Goal: Information Seeking & Learning: Learn about a topic

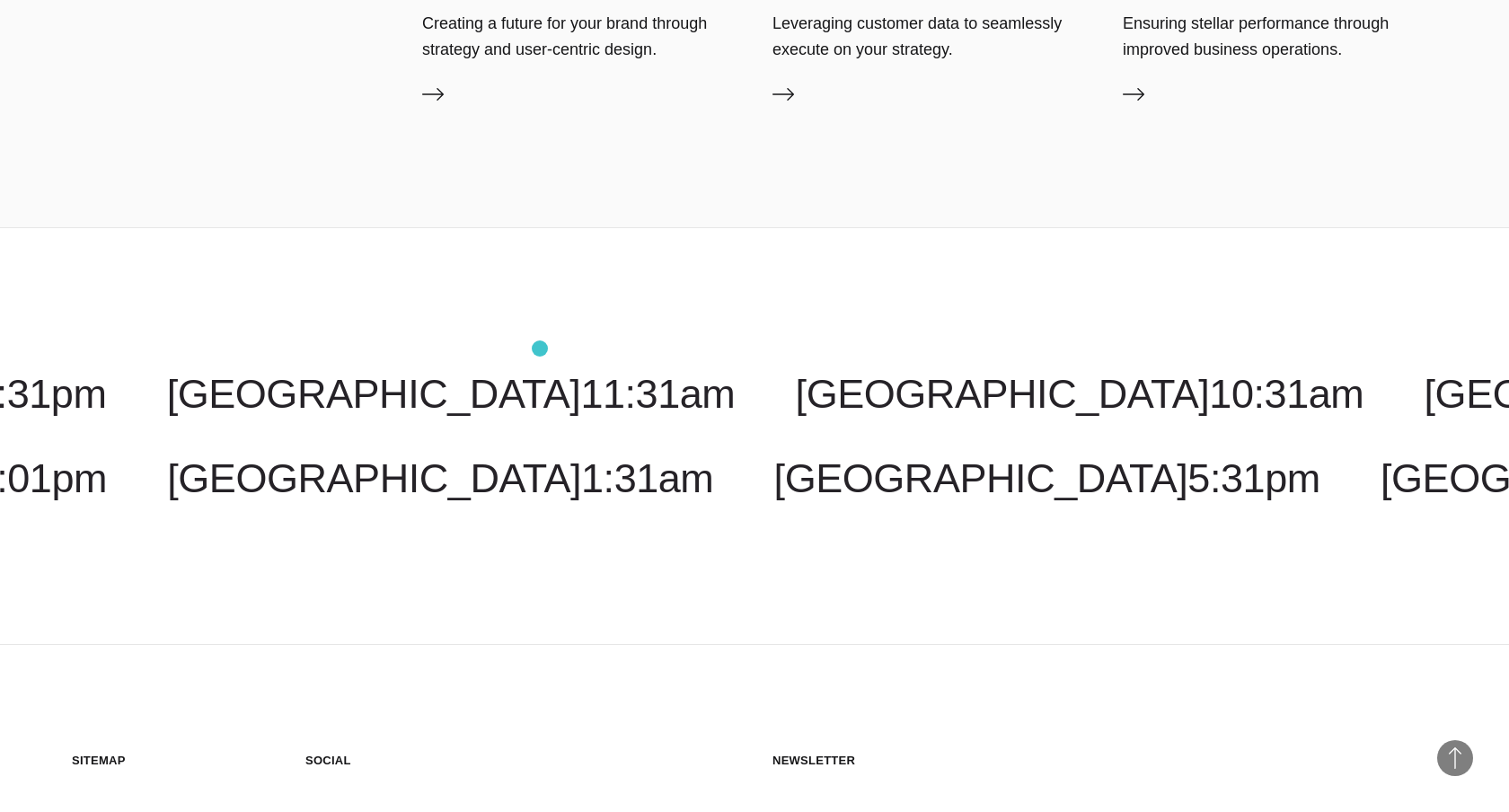
scroll to position [5627, 0]
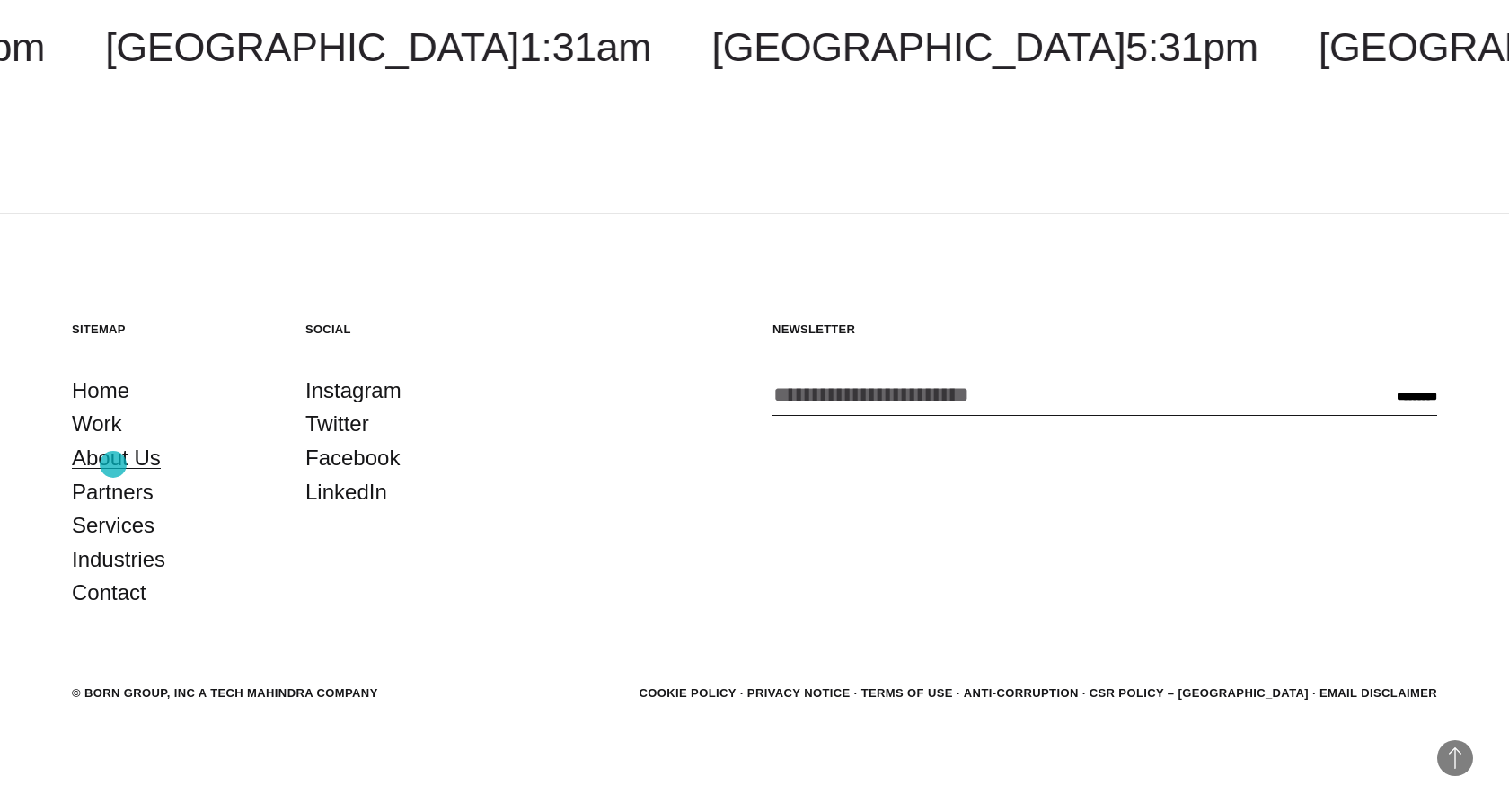
click at [114, 465] on link "About Us" at bounding box center [115, 458] width 89 height 34
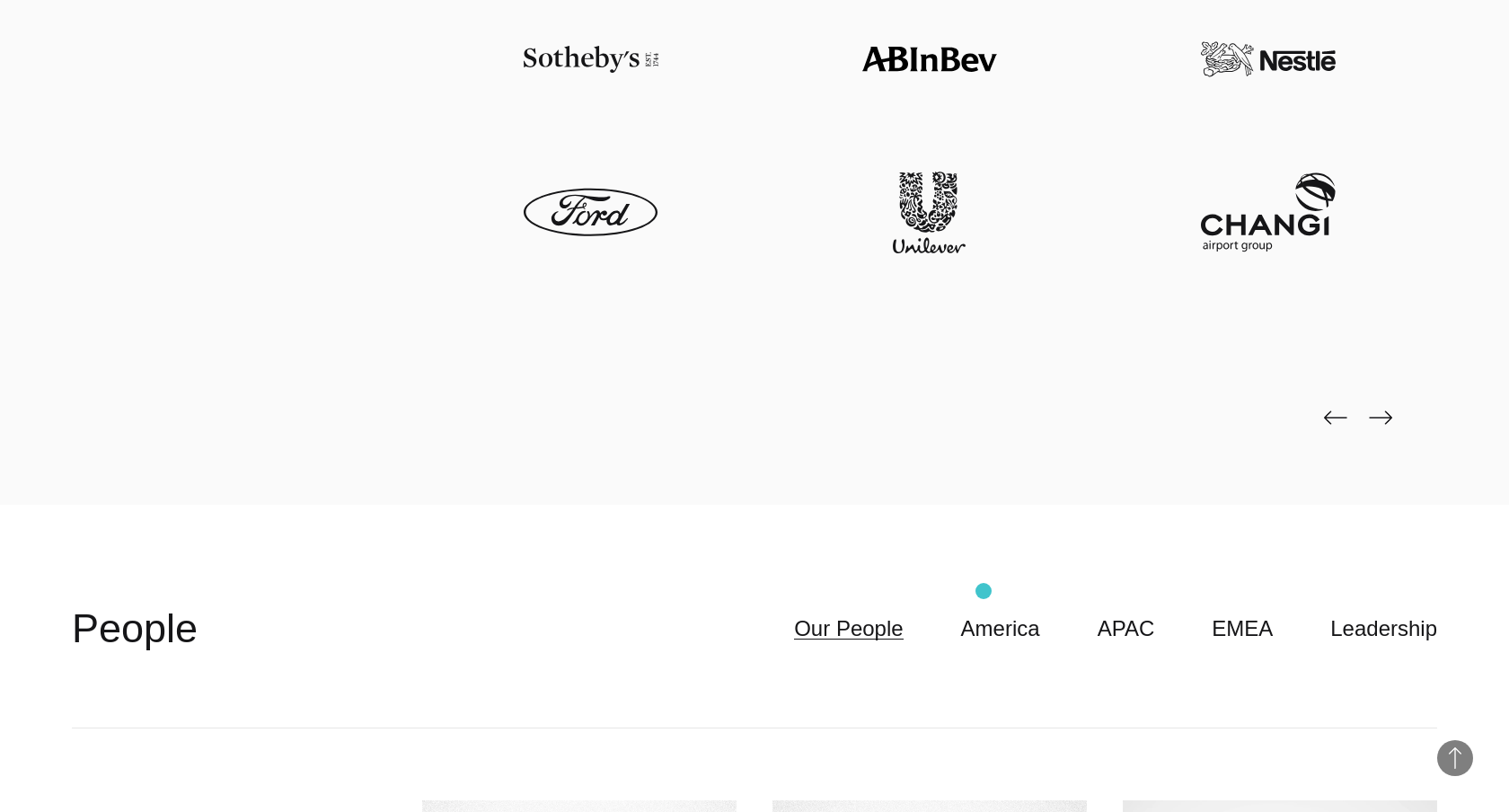
scroll to position [5195, 0]
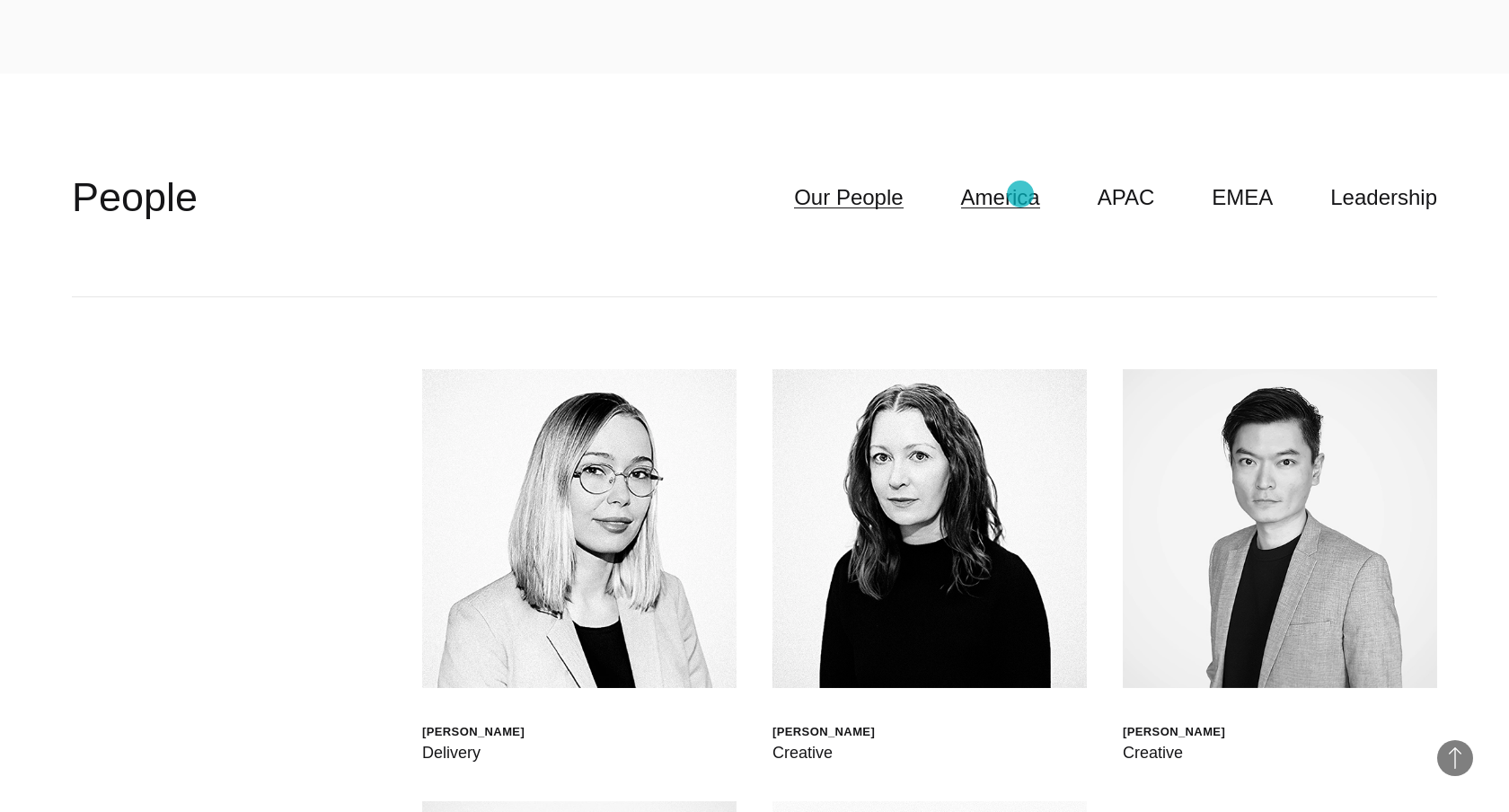
click at [1020, 194] on link "America" at bounding box center [1000, 198] width 79 height 34
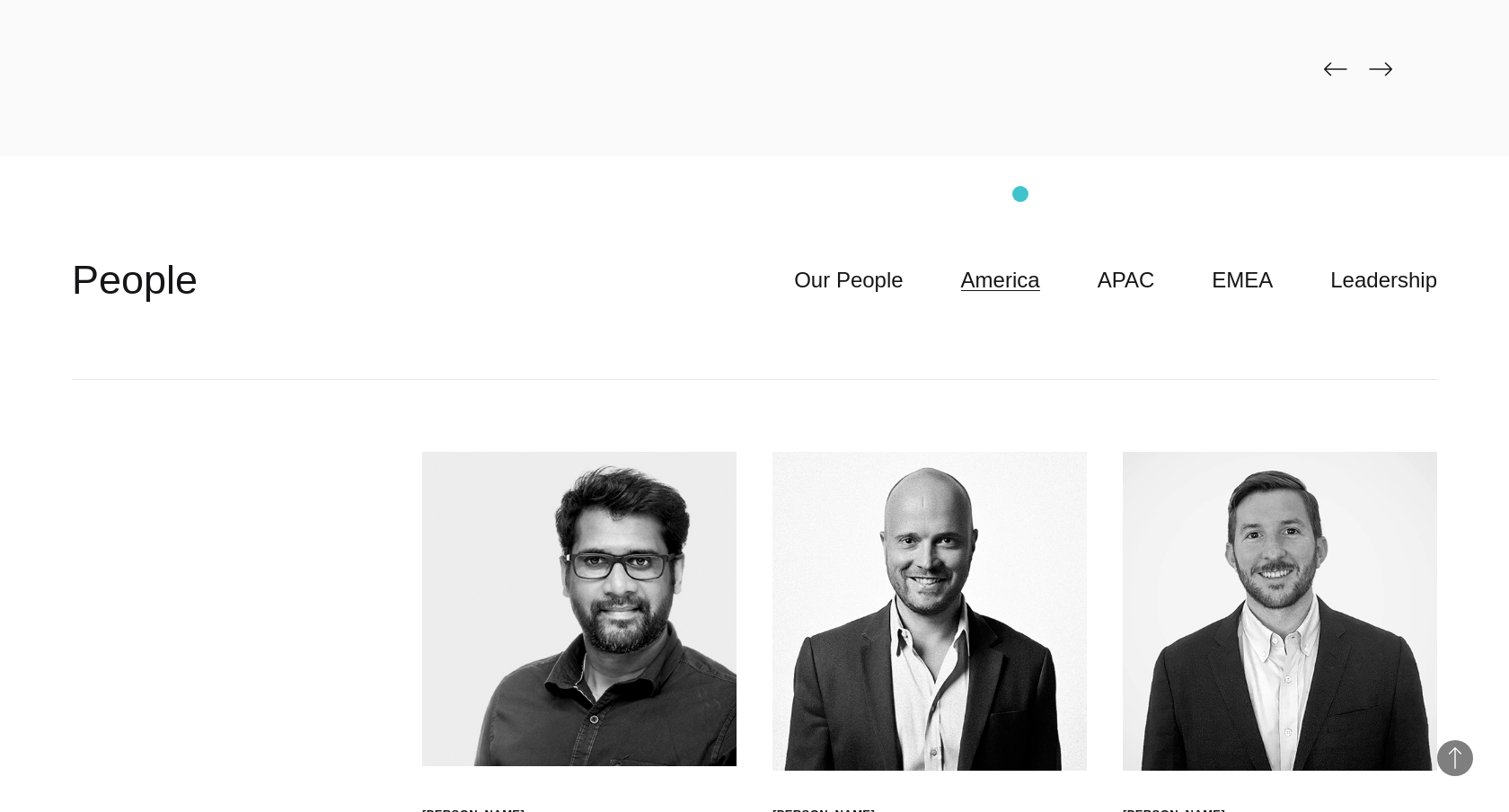
scroll to position [5150, 0]
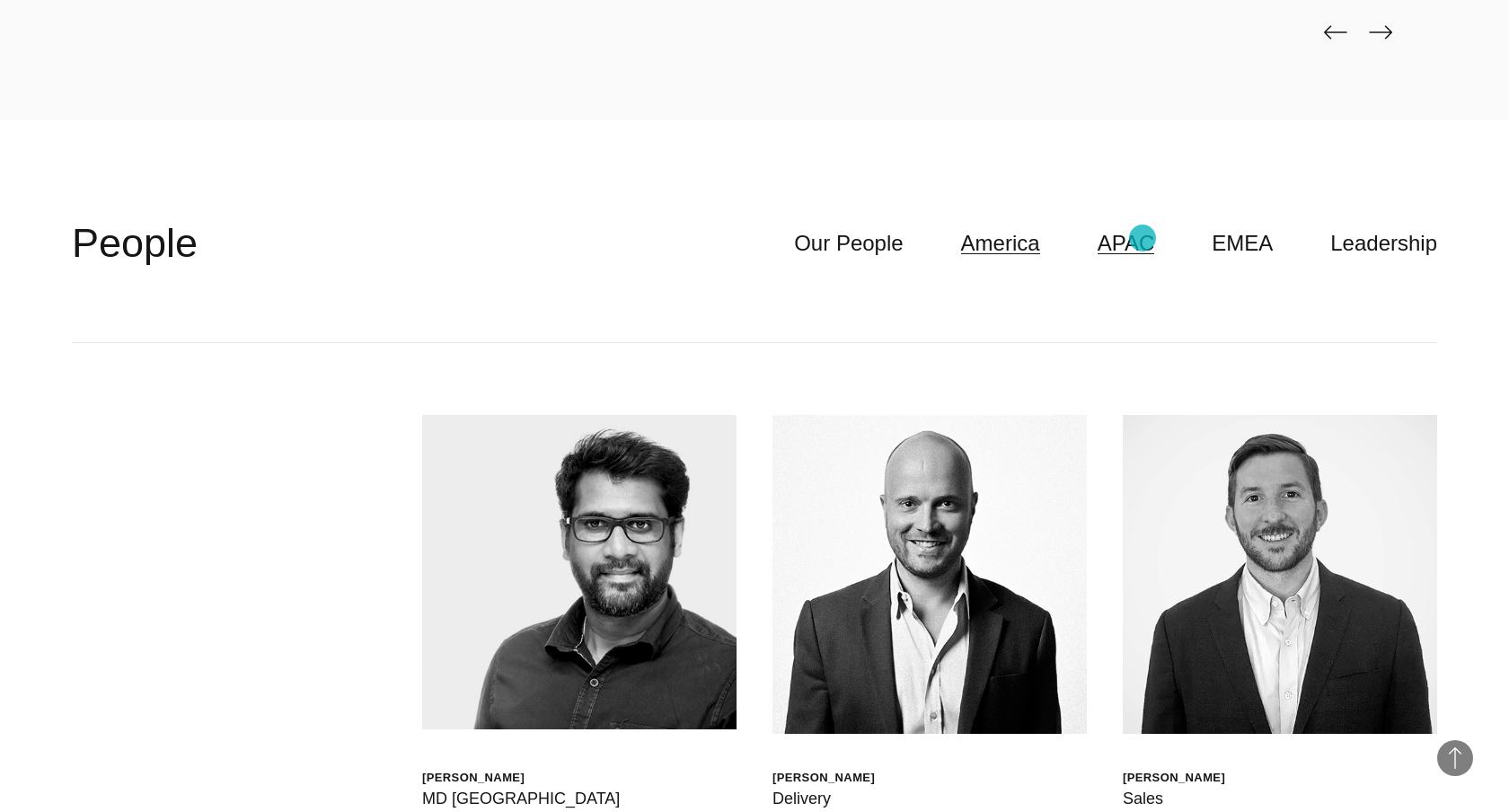
click at [1145, 240] on link "APAC" at bounding box center [1126, 243] width 57 height 34
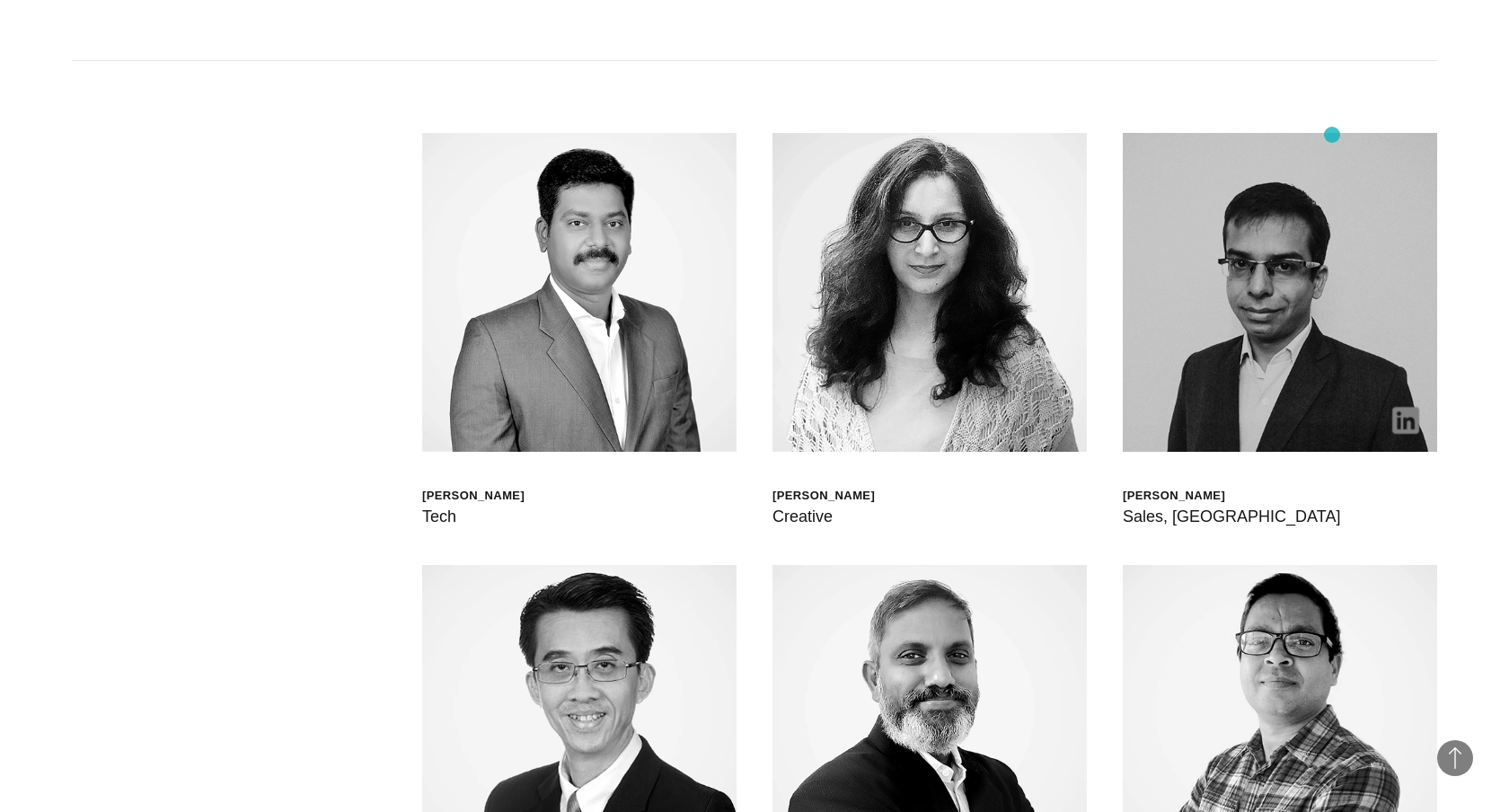
scroll to position [5118, 0]
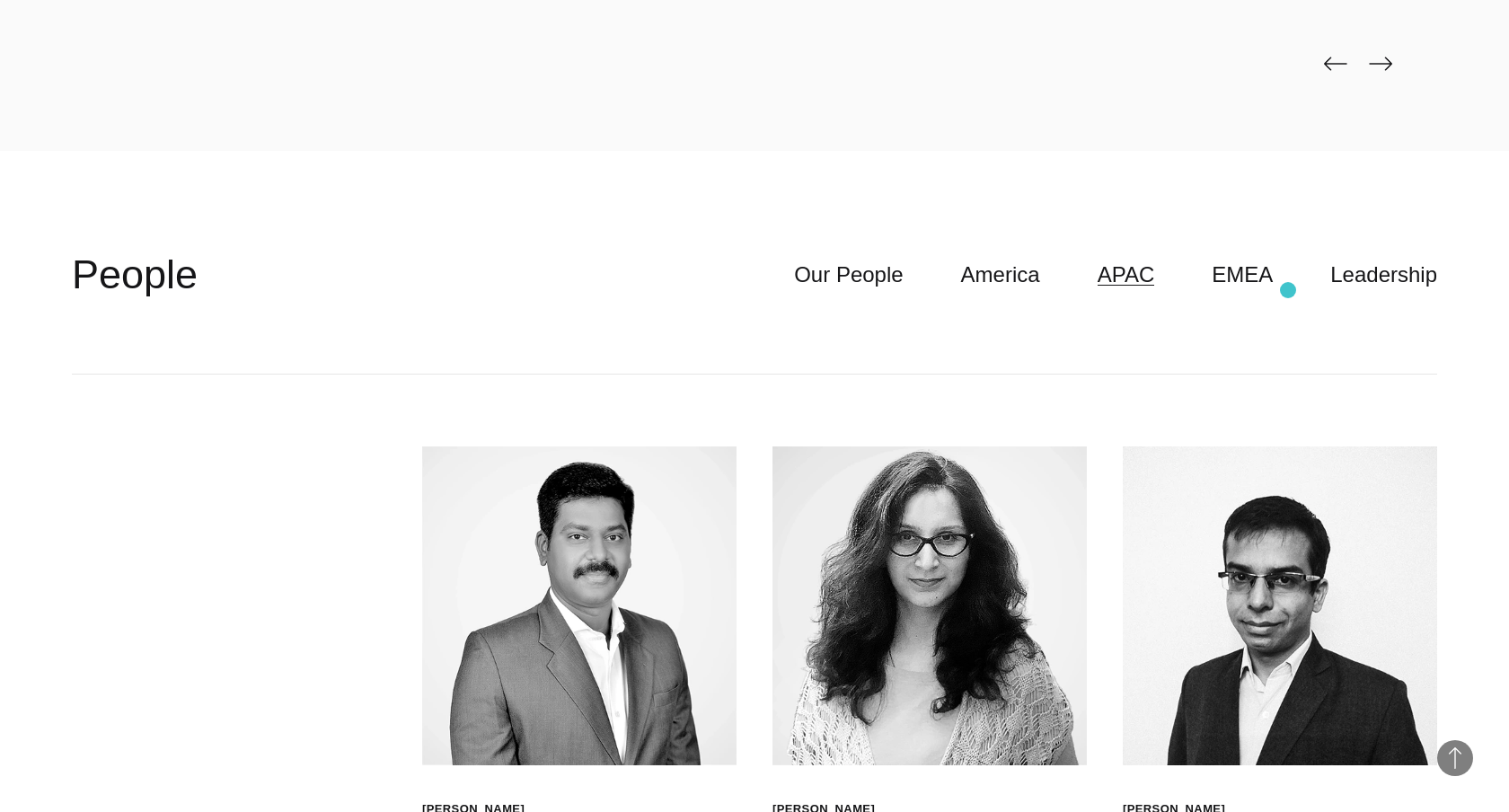
click at [1271, 294] on header "**********" at bounding box center [754, 275] width 1366 height 198
click at [1263, 283] on link "EMEA" at bounding box center [1243, 275] width 61 height 34
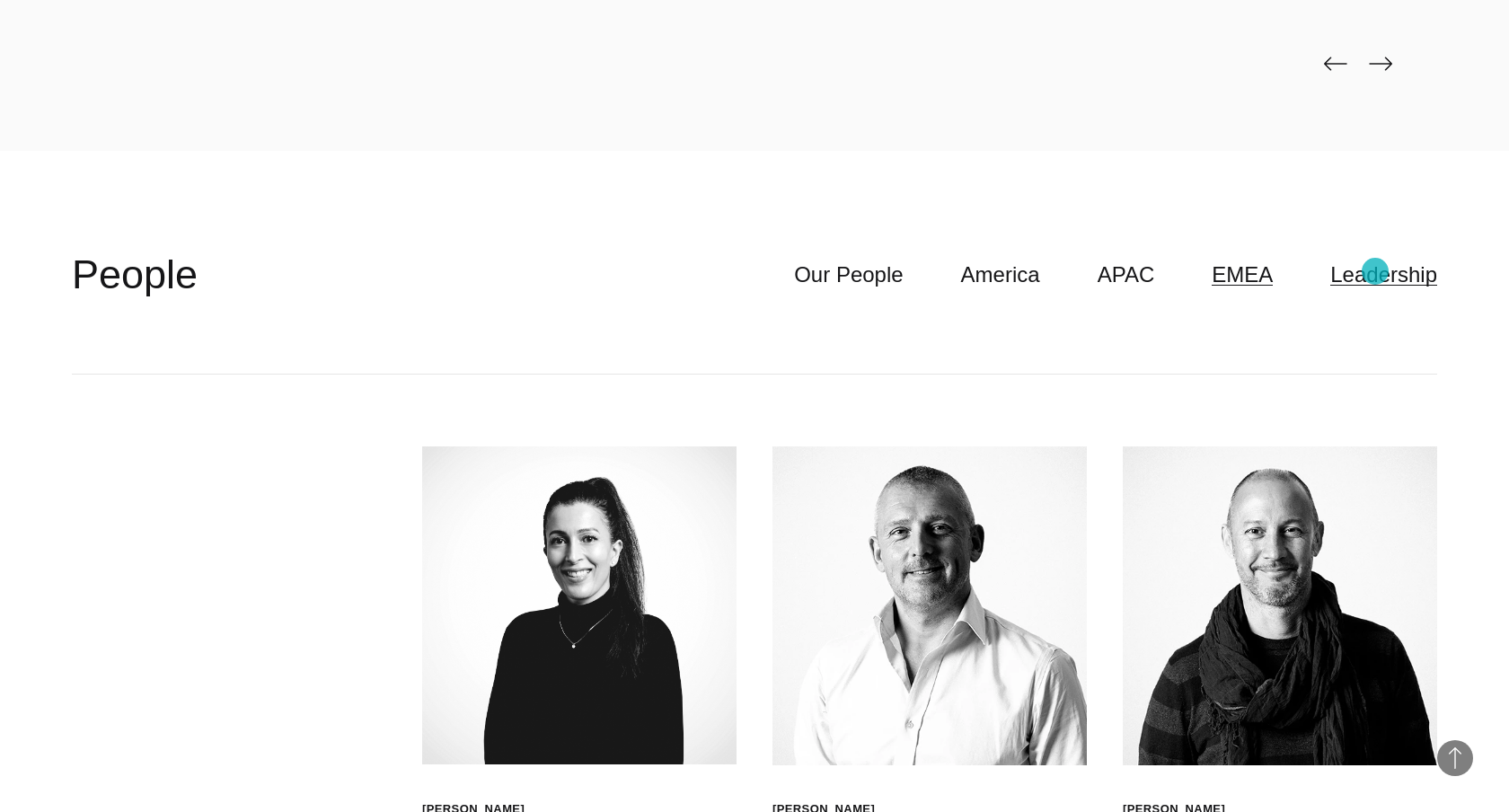
click at [1375, 271] on link "Leadership" at bounding box center [1384, 275] width 107 height 34
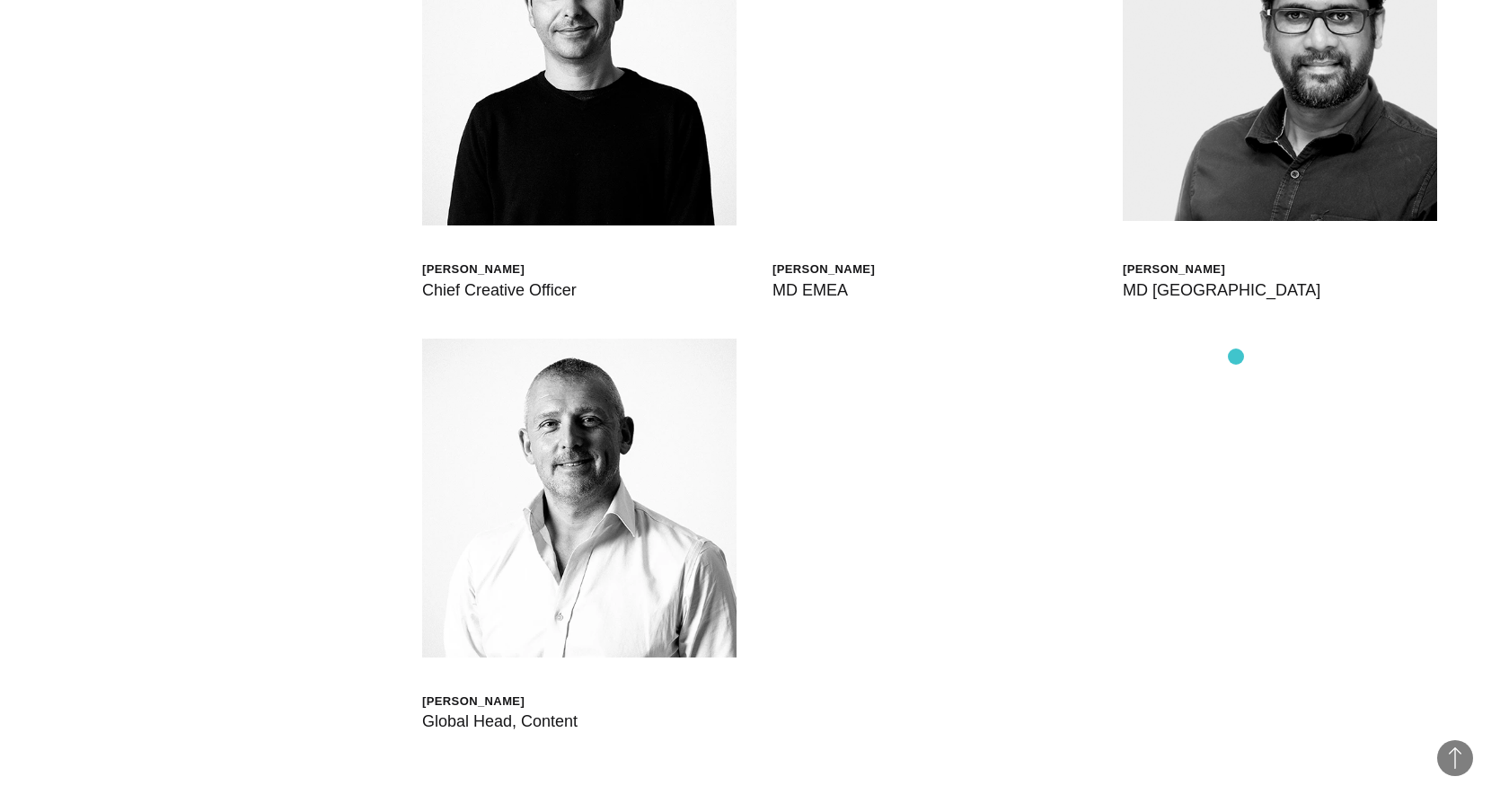
scroll to position [6419, 0]
